Goal: Check status: Check status

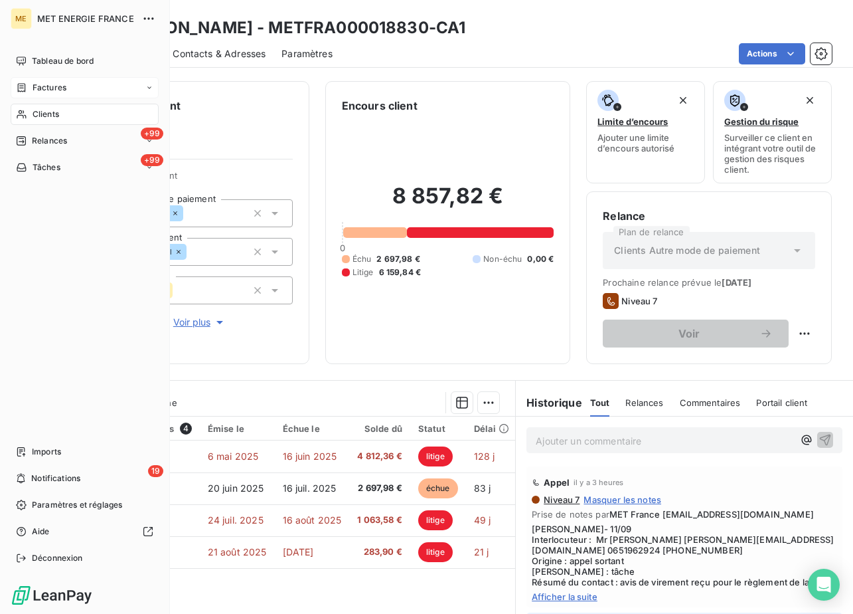
click at [59, 86] on span "Factures" at bounding box center [50, 88] width 34 height 12
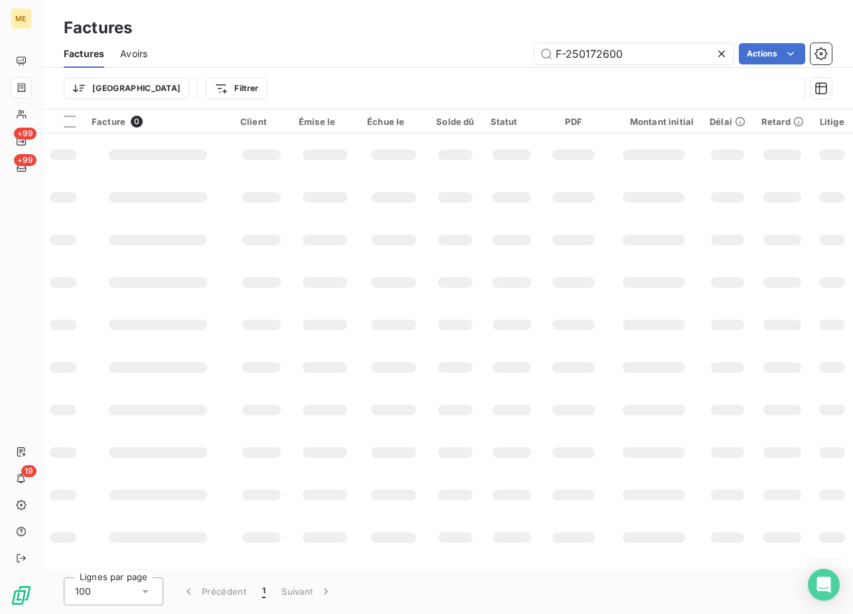
click at [664, 40] on div "Factures Avoirs F-250172600 Actions" at bounding box center [447, 54] width 811 height 28
drag, startPoint x: 664, startPoint y: 40, endPoint x: 639, endPoint y: 56, distance: 29.8
click at [639, 56] on input "F-250172600" at bounding box center [634, 53] width 199 height 21
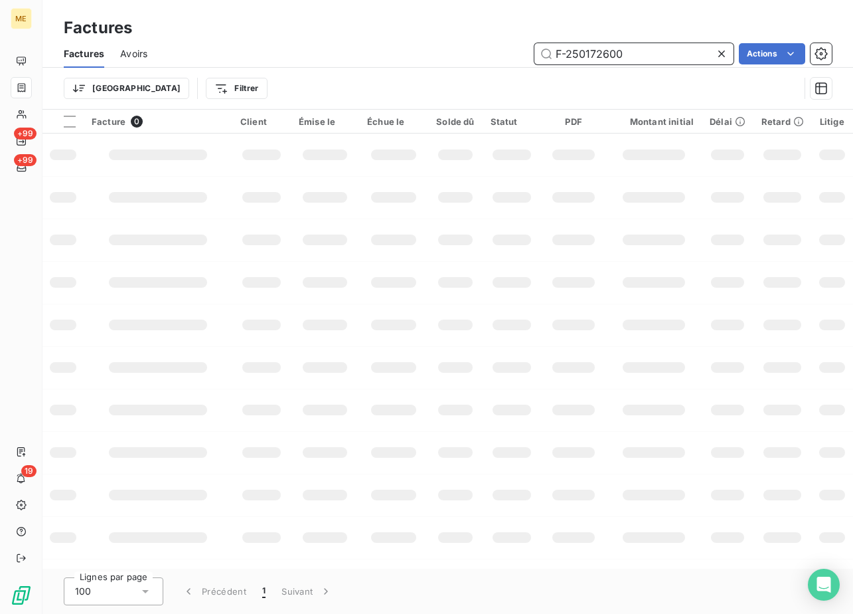
click at [639, 56] on input "F-250172600" at bounding box center [634, 53] width 199 height 21
paste input "62566"
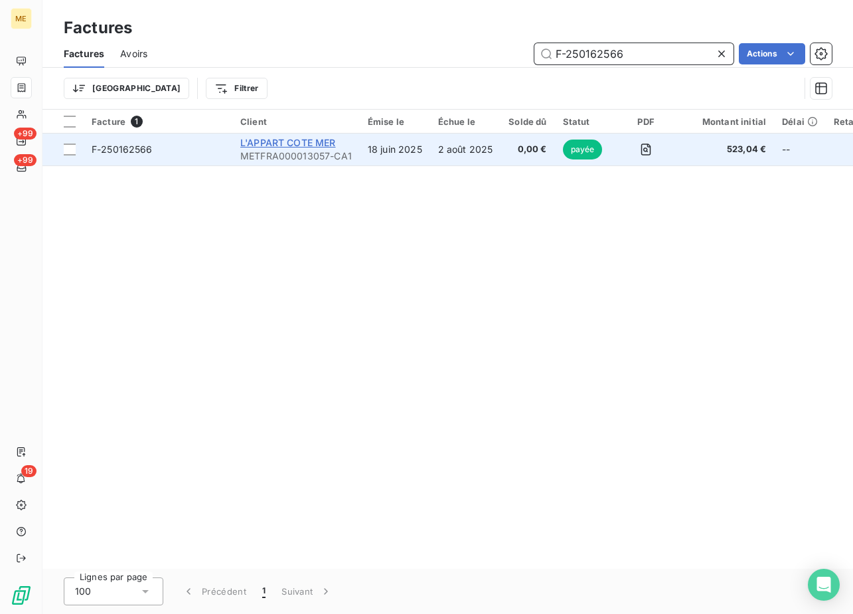
type input "F-250162566"
click at [286, 143] on span "L'APPART COTE MER" at bounding box center [288, 142] width 96 height 11
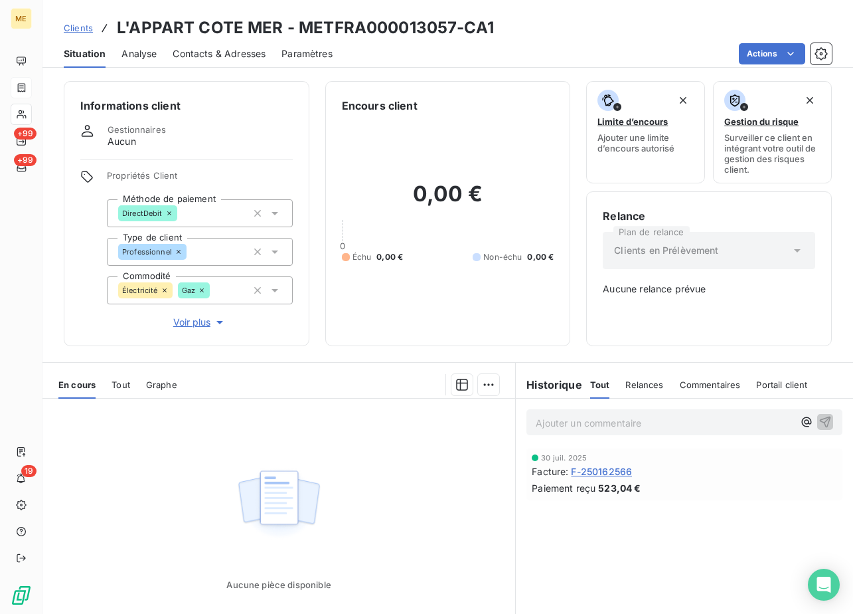
click at [596, 473] on span "F-250162566" at bounding box center [601, 471] width 61 height 14
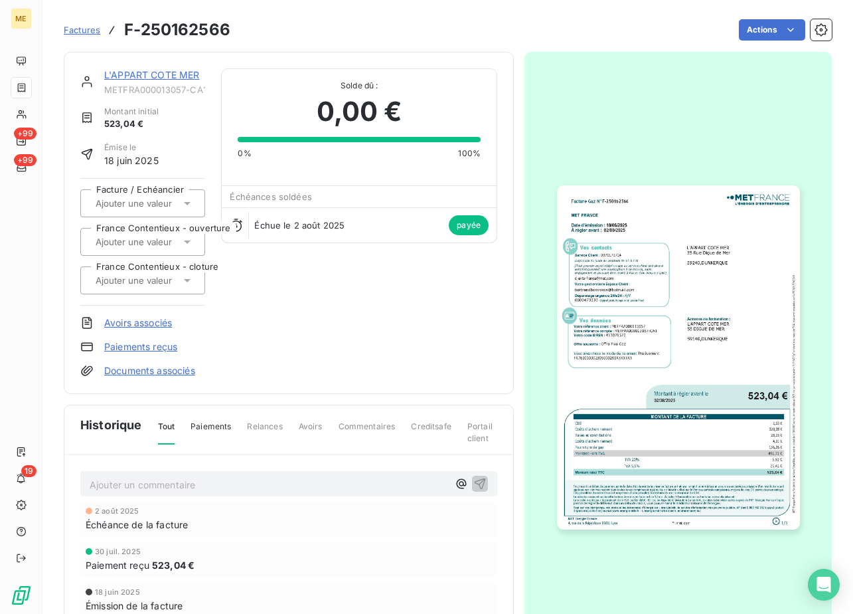
click at [649, 363] on img "button" at bounding box center [678, 356] width 243 height 343
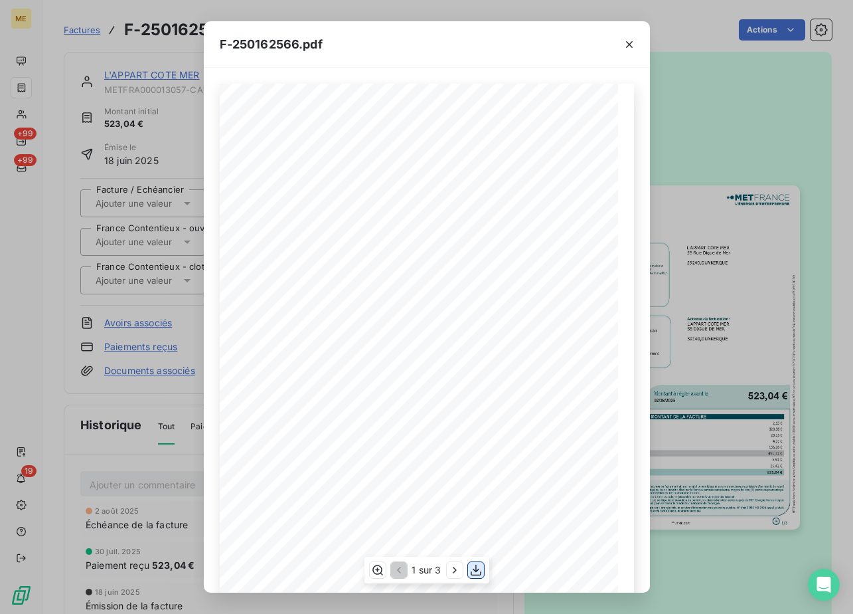
click at [477, 573] on icon "button" at bounding box center [475, 569] width 13 height 13
click at [629, 42] on icon "button" at bounding box center [629, 44] width 13 height 13
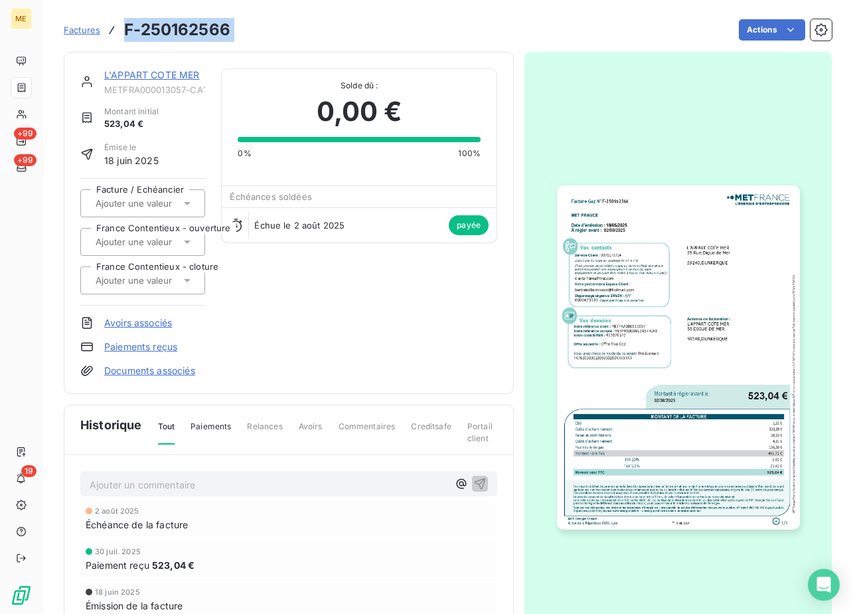
drag, startPoint x: 124, startPoint y: 30, endPoint x: 254, endPoint y: 40, distance: 130.5
click at [254, 40] on div "Factures F-250162566 Actions" at bounding box center [448, 30] width 768 height 28
copy section "F-250162566 Actions"
